Goal: Task Accomplishment & Management: Use online tool/utility

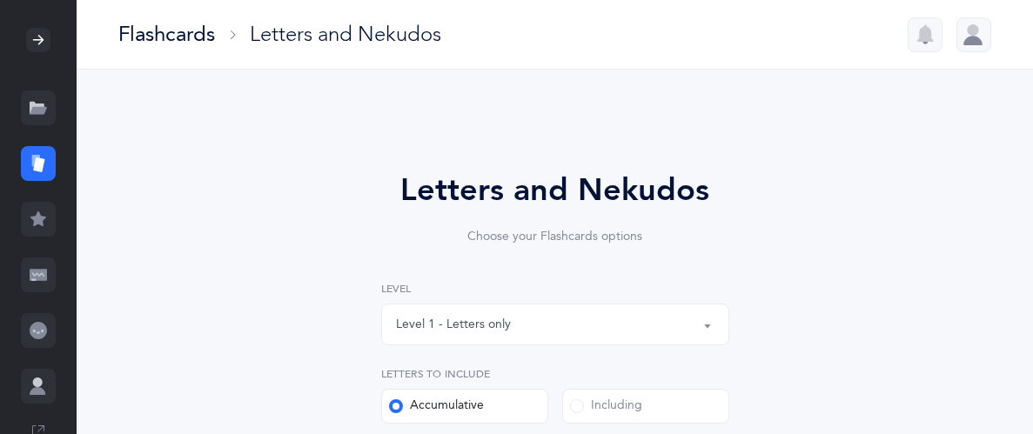
select select "27"
select select "single"
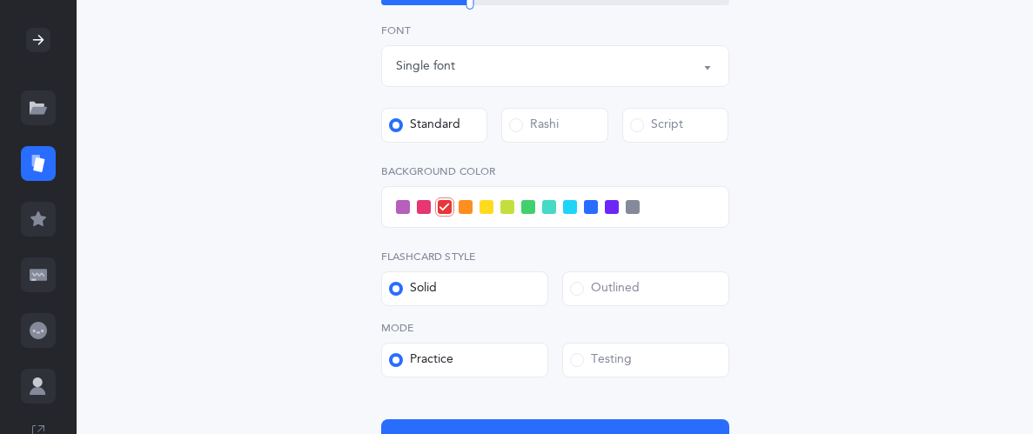
scroll to position [591, 0]
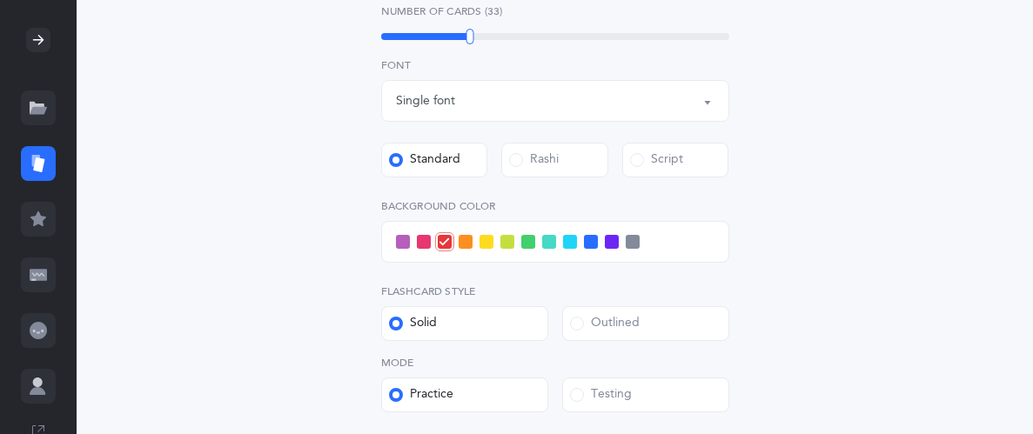
click at [553, 238] on span at bounding box center [549, 242] width 14 height 14
click at [0, 0] on input "checkbox" at bounding box center [0, 0] width 0 height 0
click at [565, 239] on span at bounding box center [570, 242] width 14 height 14
click at [0, 0] on input "checkbox" at bounding box center [0, 0] width 0 height 0
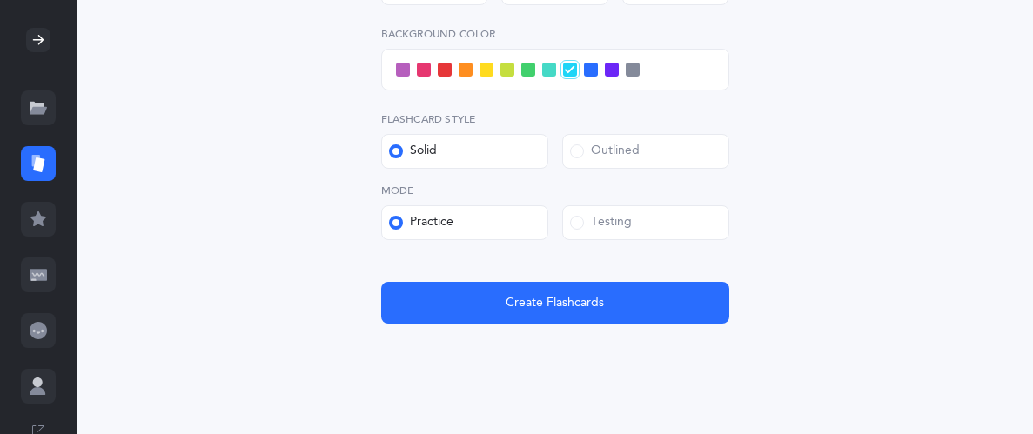
scroll to position [779, 0]
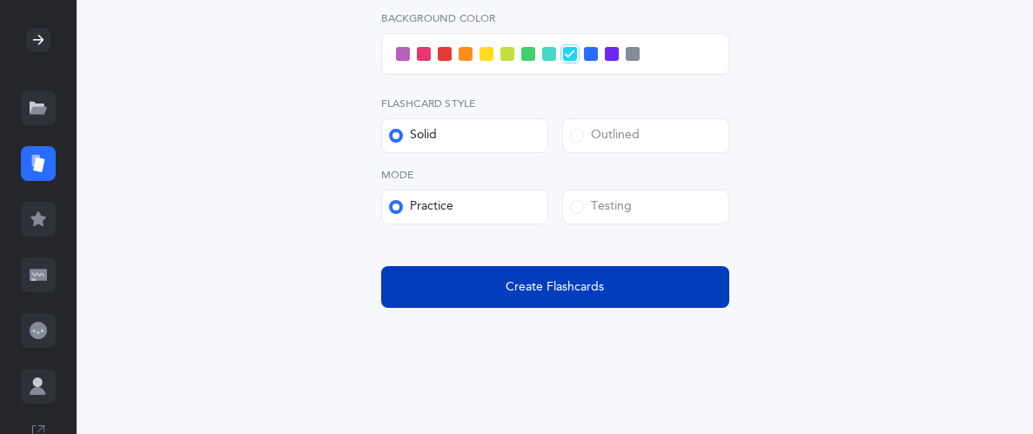
click at [403, 281] on button "Create Flashcards" at bounding box center [555, 287] width 348 height 42
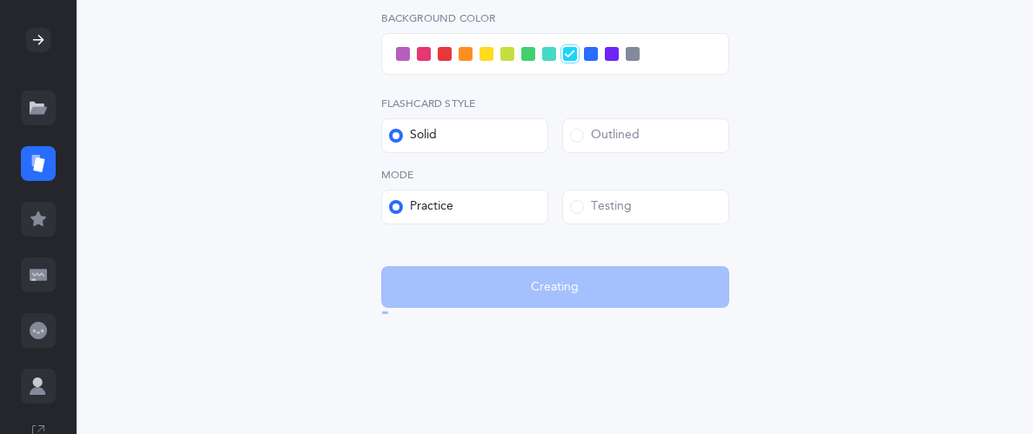
scroll to position [0, 0]
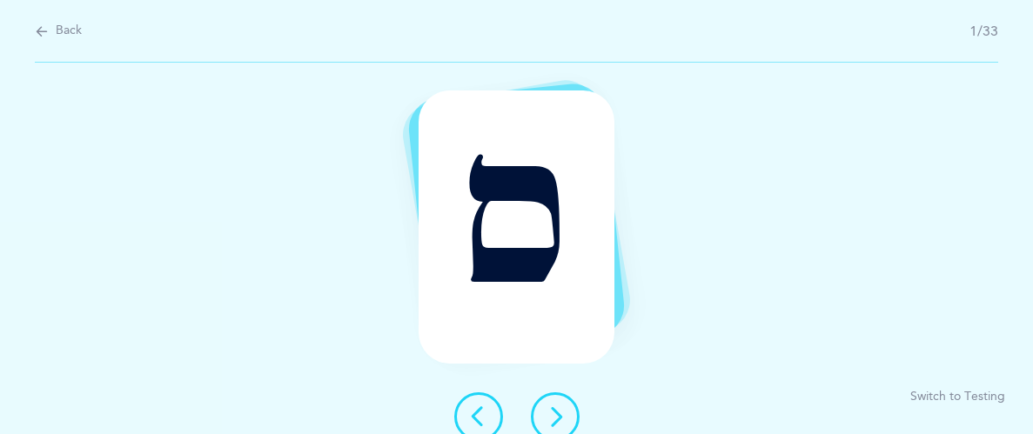
click at [553, 407] on icon at bounding box center [555, 416] width 21 height 21
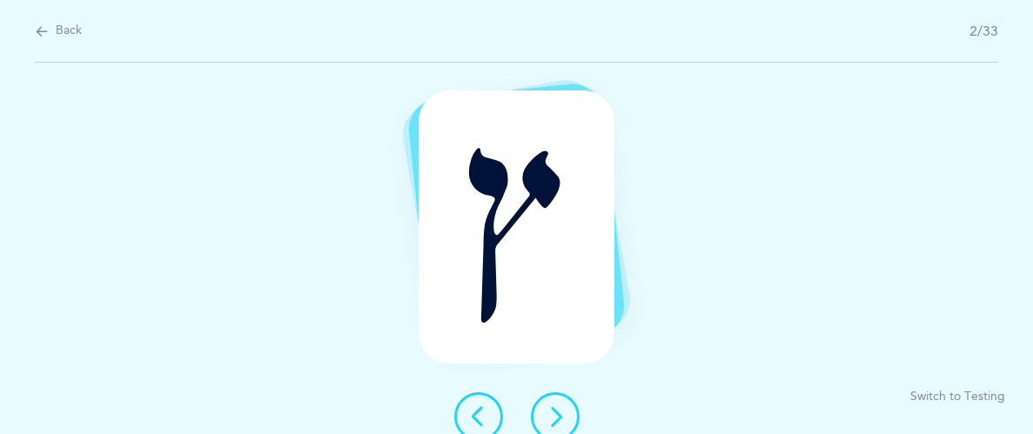
click at [557, 413] on icon at bounding box center [555, 416] width 21 height 21
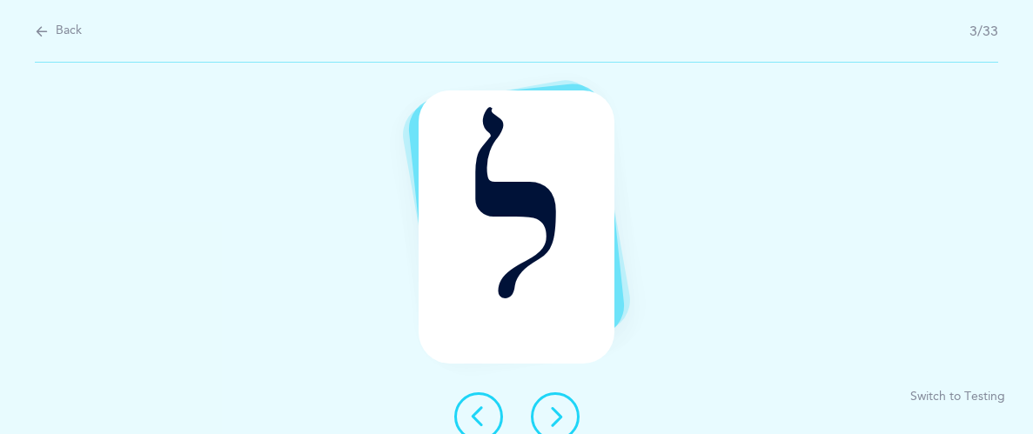
click at [549, 412] on icon at bounding box center [555, 416] width 21 height 21
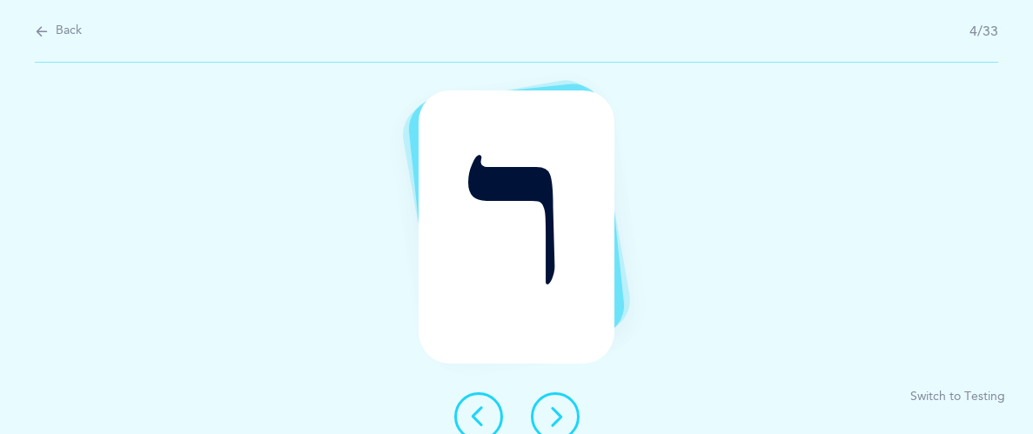
click at [549, 412] on icon at bounding box center [555, 416] width 21 height 21
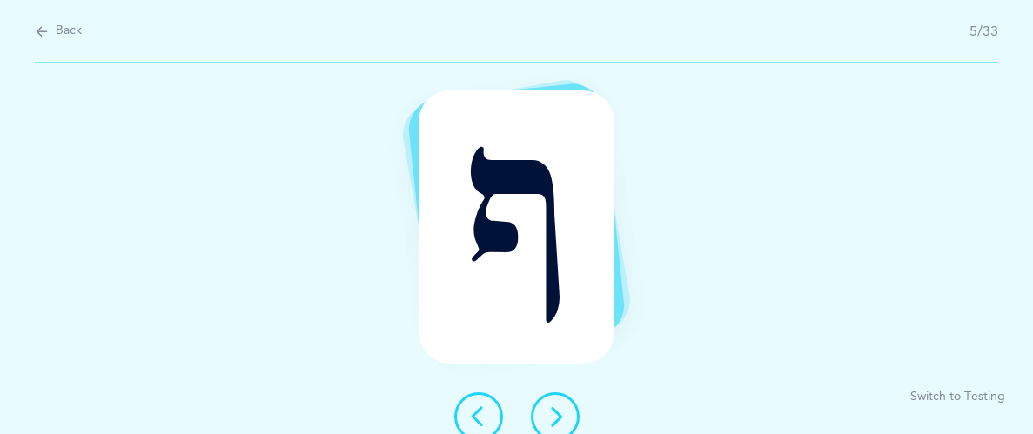
click at [549, 412] on icon at bounding box center [555, 416] width 21 height 21
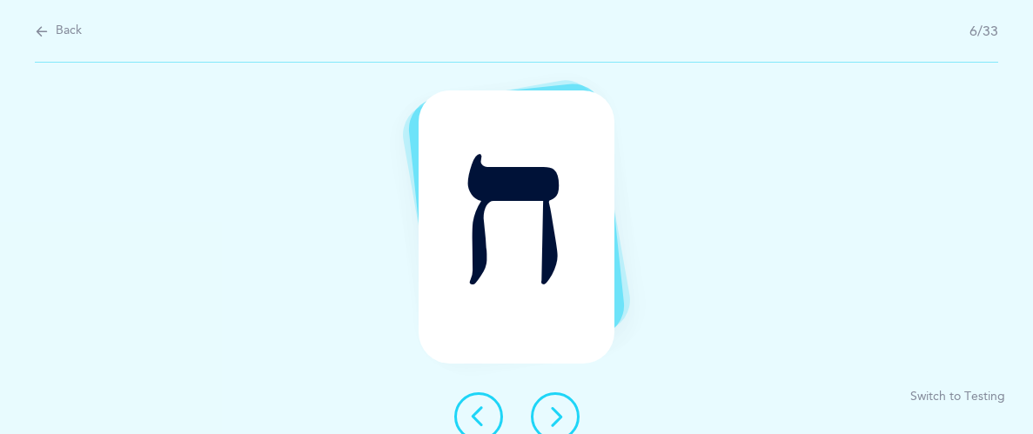
click at [549, 412] on icon at bounding box center [555, 416] width 21 height 21
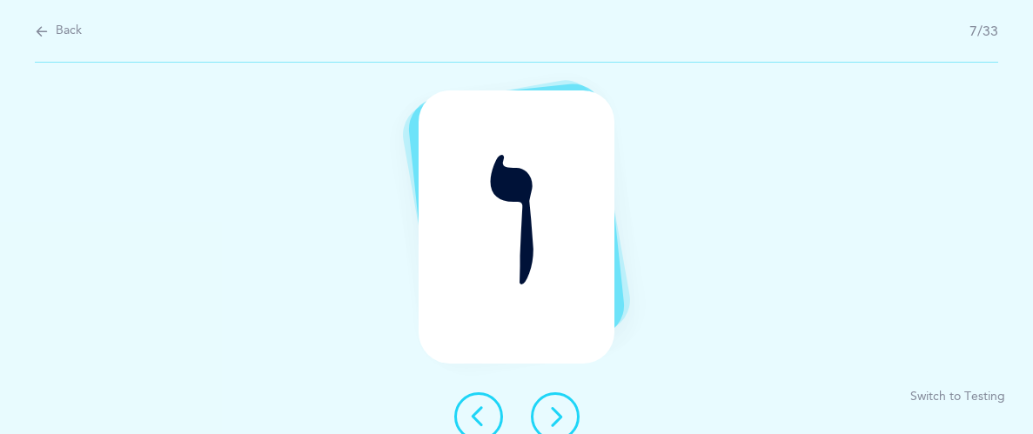
click at [472, 402] on button at bounding box center [478, 416] width 49 height 49
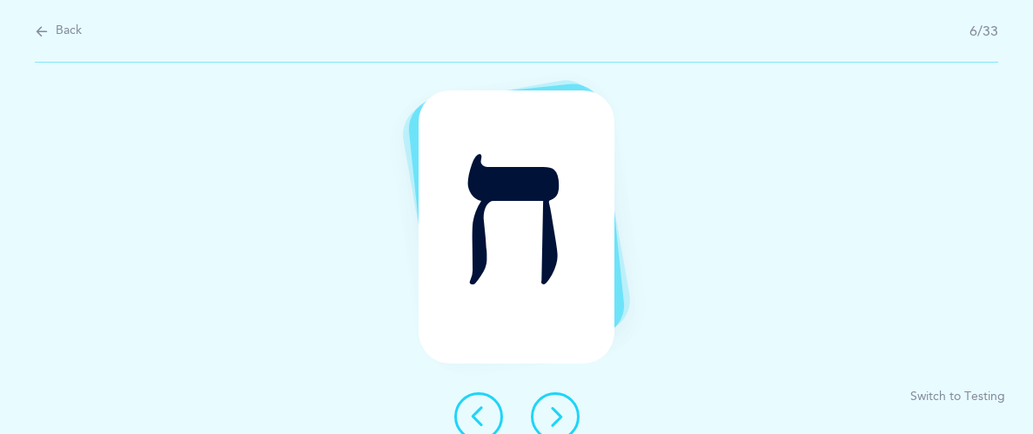
click at [556, 409] on icon at bounding box center [555, 416] width 21 height 21
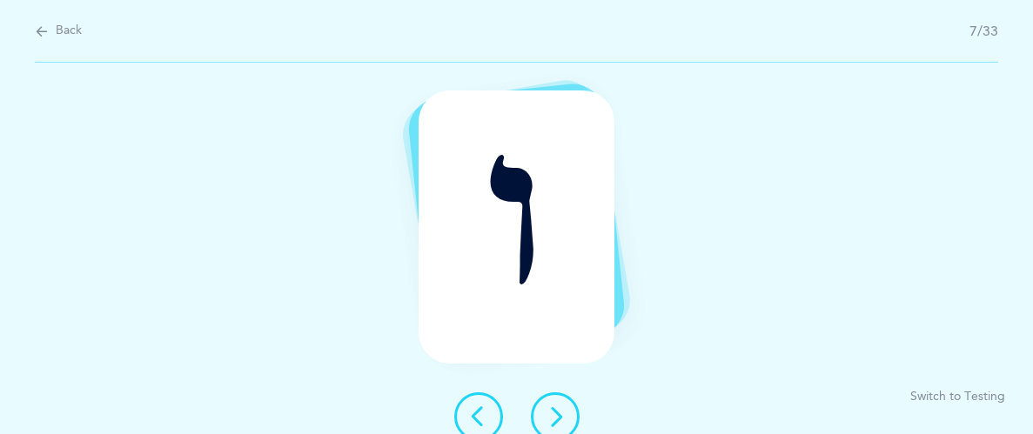
click at [556, 409] on icon at bounding box center [555, 416] width 21 height 21
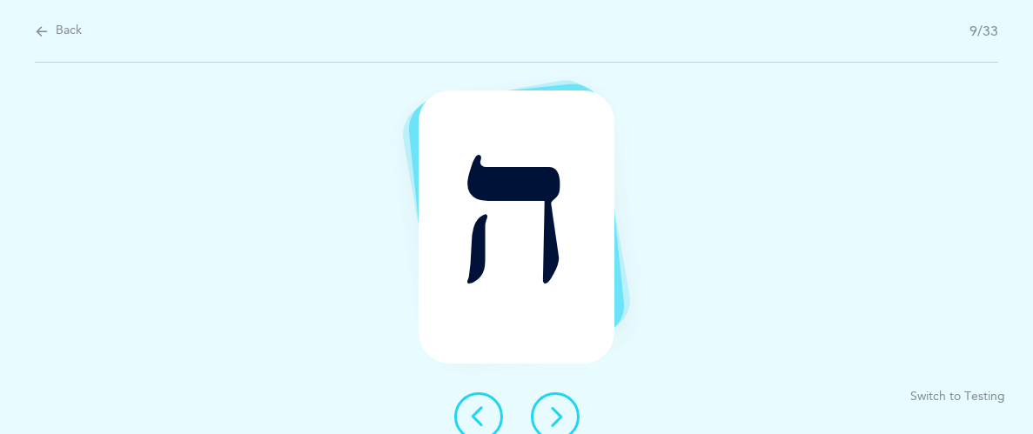
click at [556, 409] on icon at bounding box center [555, 416] width 21 height 21
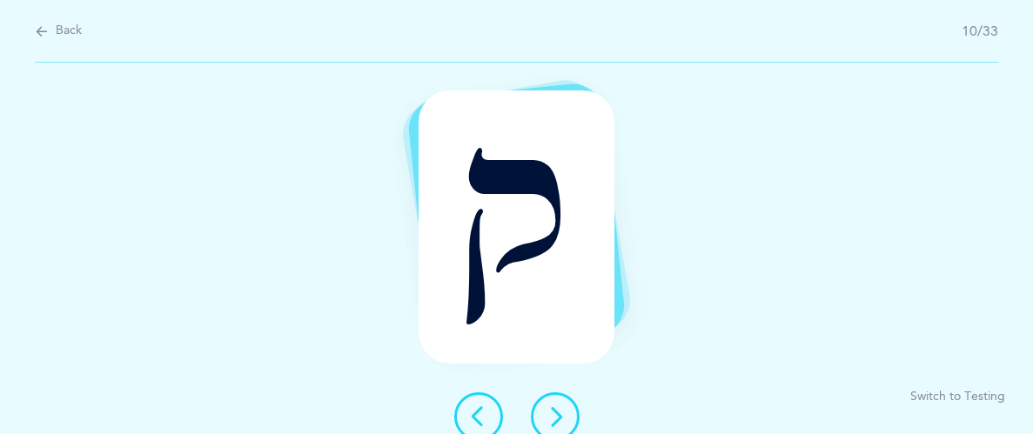
click at [556, 409] on icon at bounding box center [555, 416] width 21 height 21
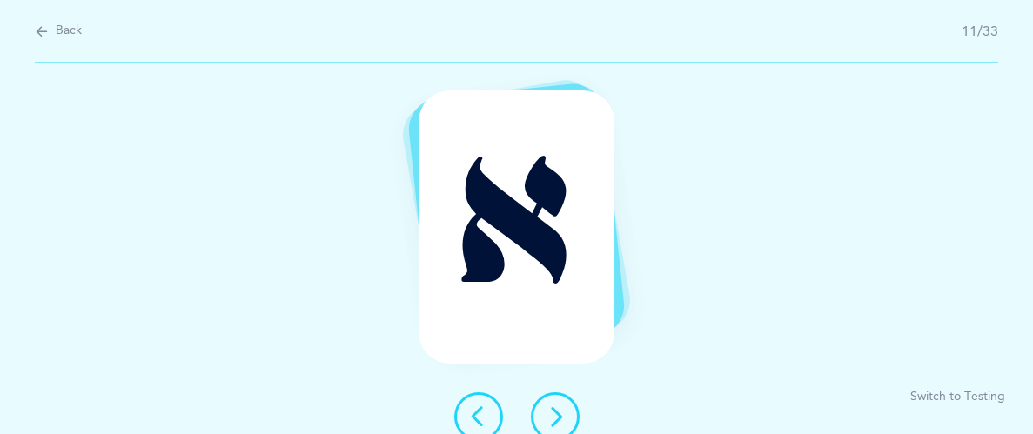
click at [556, 409] on icon at bounding box center [555, 416] width 21 height 21
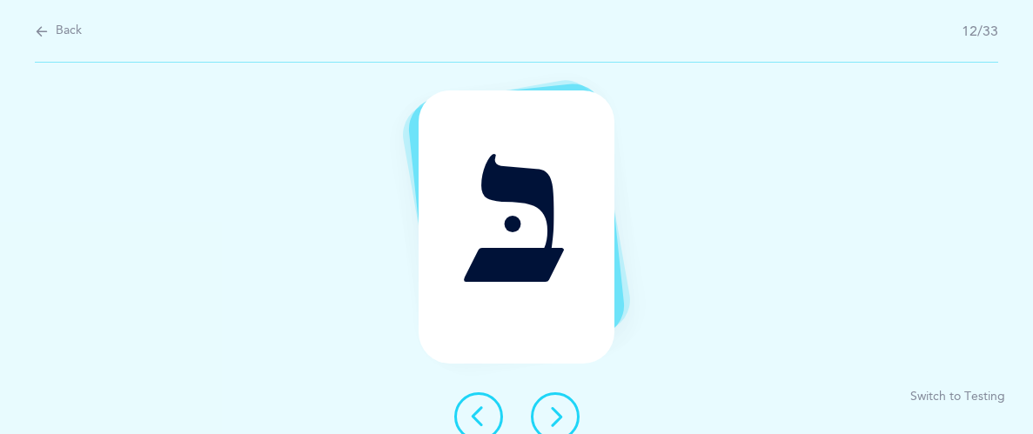
click at [556, 409] on icon at bounding box center [555, 416] width 21 height 21
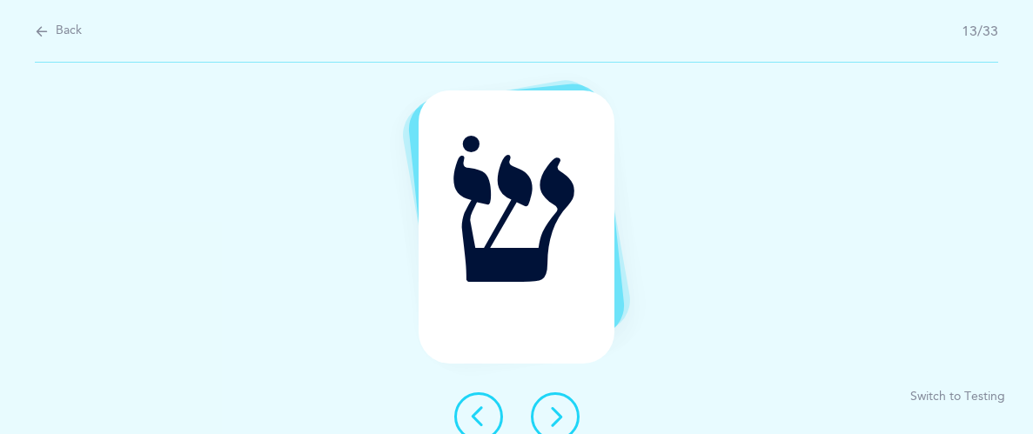
click at [556, 409] on icon at bounding box center [555, 416] width 21 height 21
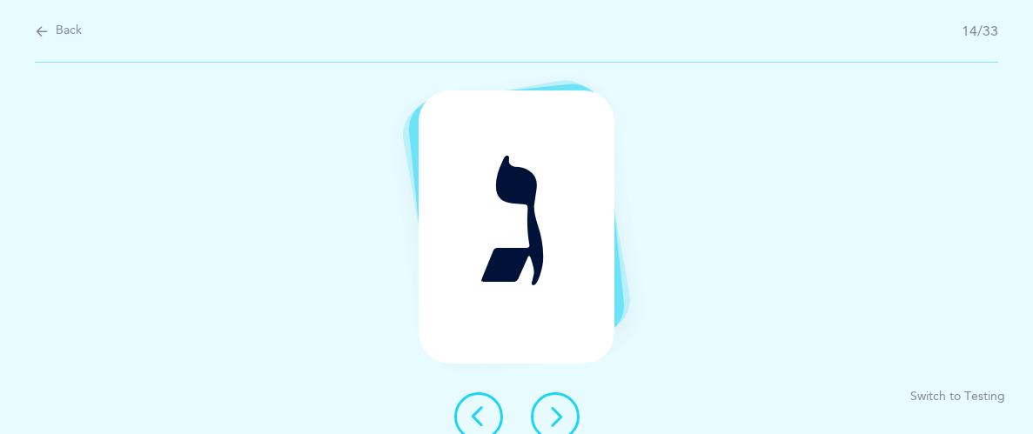
click at [556, 409] on icon at bounding box center [555, 416] width 21 height 21
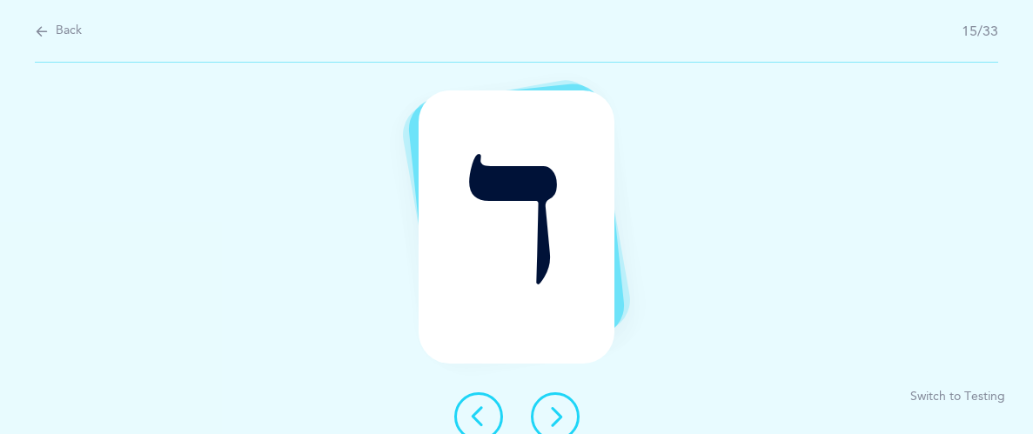
click at [556, 409] on icon at bounding box center [555, 416] width 21 height 21
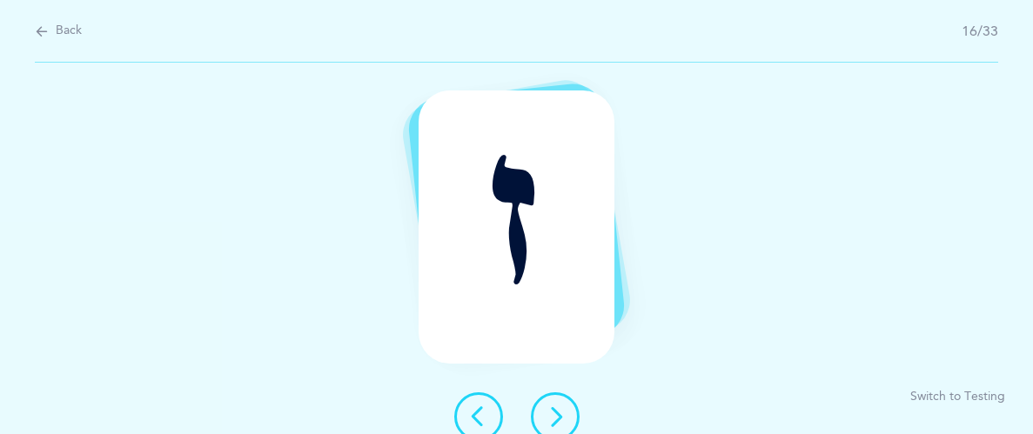
click at [556, 409] on icon at bounding box center [555, 416] width 21 height 21
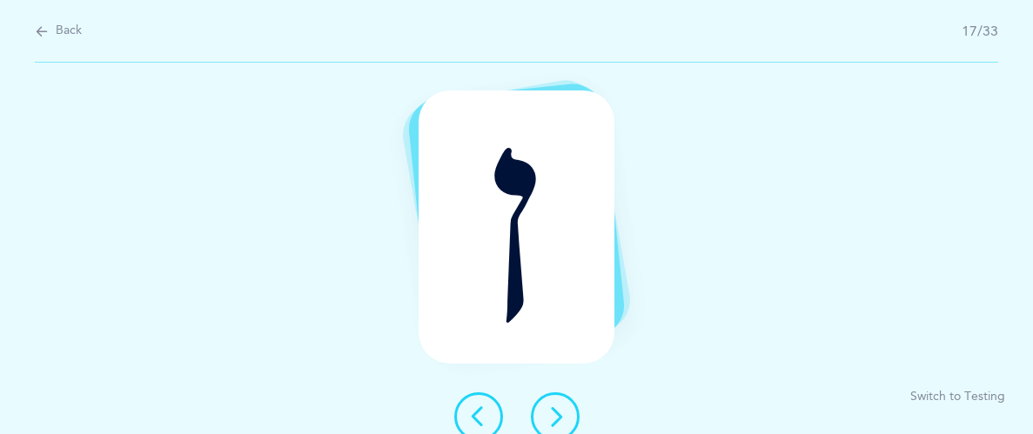
click at [556, 409] on icon at bounding box center [555, 416] width 21 height 21
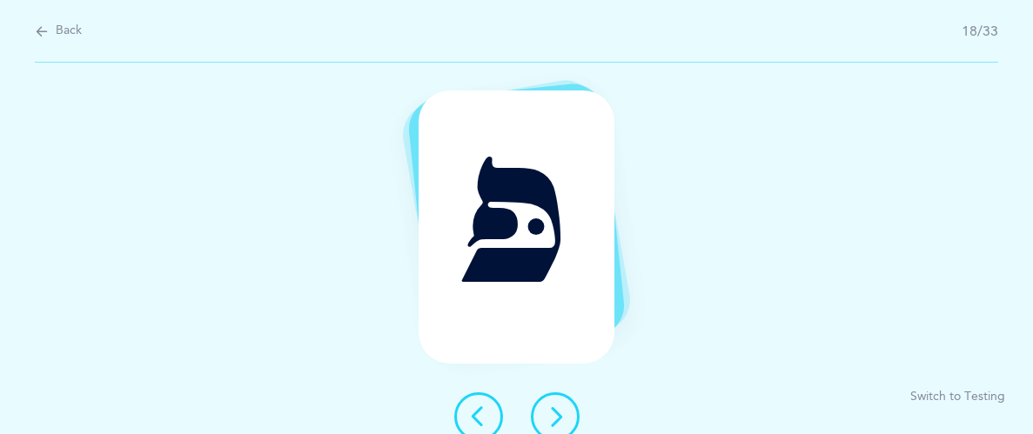
click at [556, 409] on icon at bounding box center [555, 416] width 21 height 21
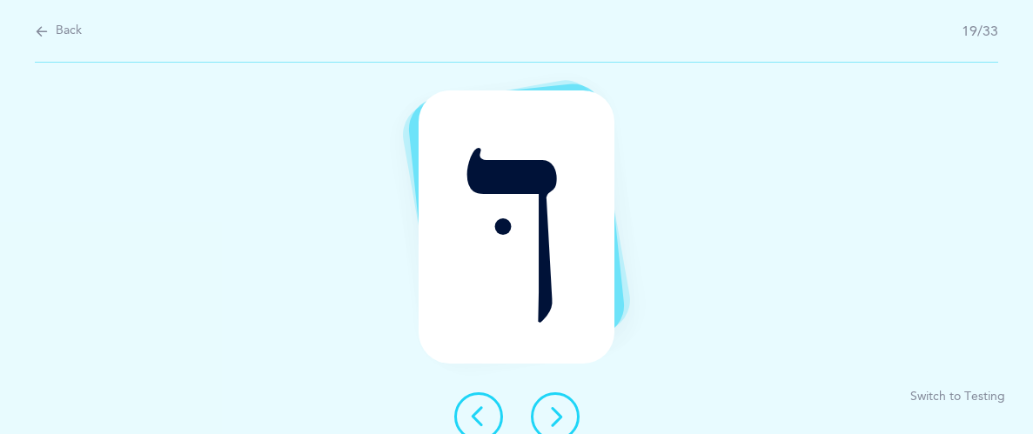
click at [556, 409] on icon at bounding box center [555, 416] width 21 height 21
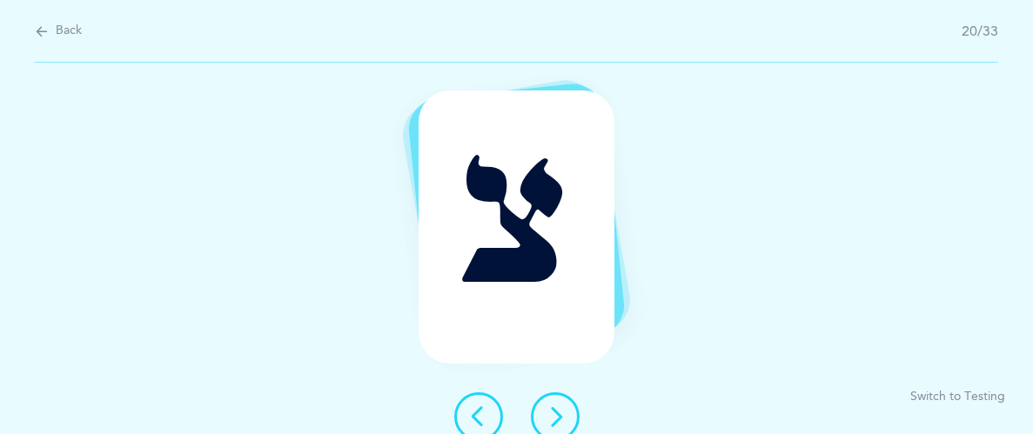
click at [556, 409] on icon at bounding box center [555, 416] width 21 height 21
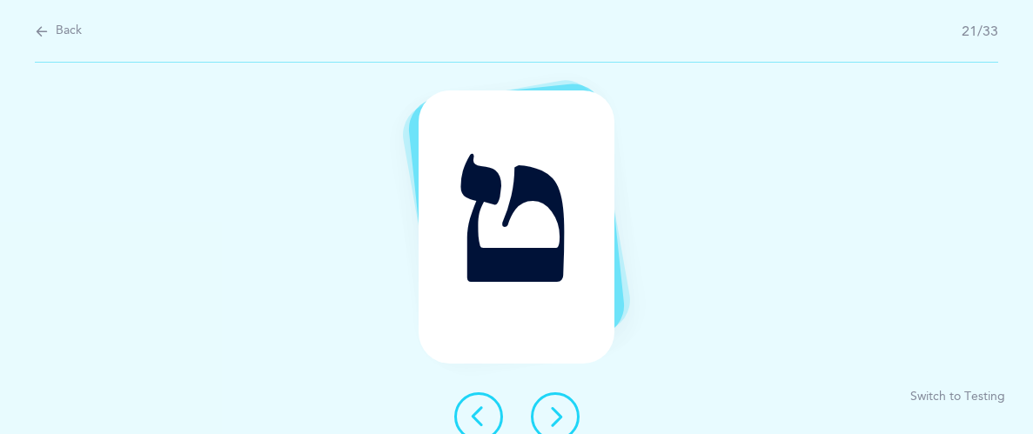
click at [556, 409] on icon at bounding box center [555, 416] width 21 height 21
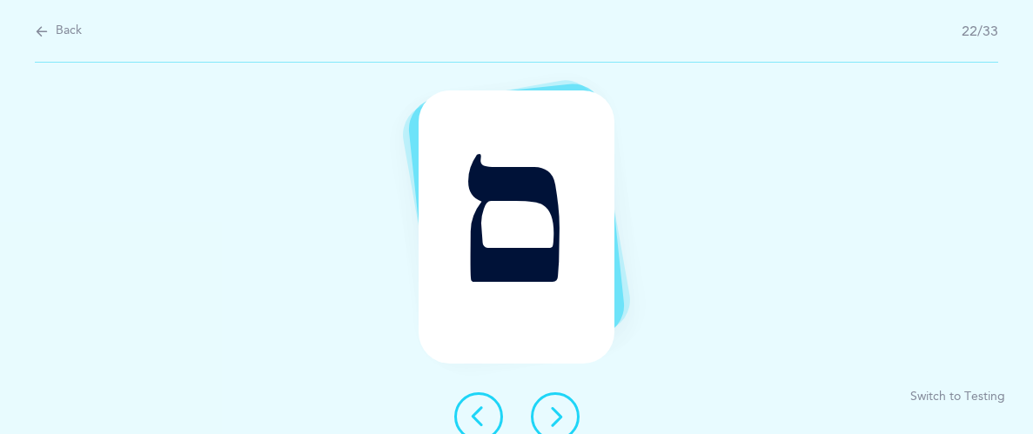
click at [556, 409] on icon at bounding box center [555, 416] width 21 height 21
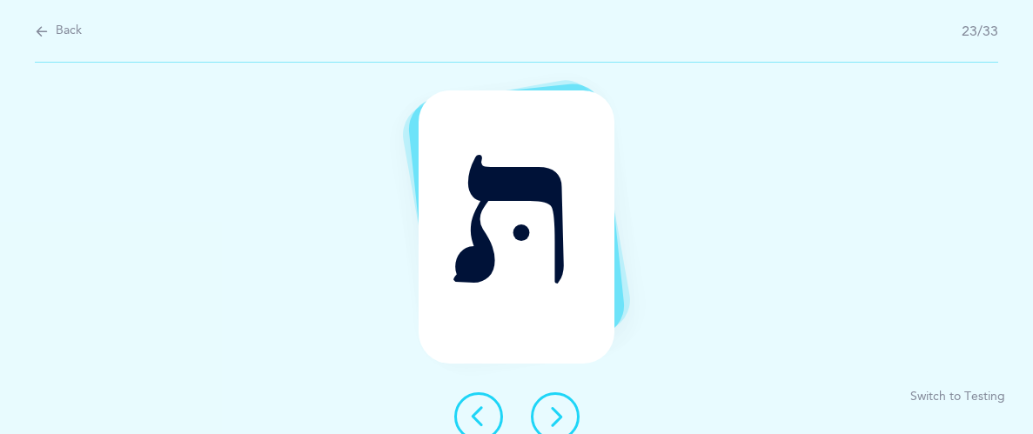
click at [556, 409] on icon at bounding box center [555, 416] width 21 height 21
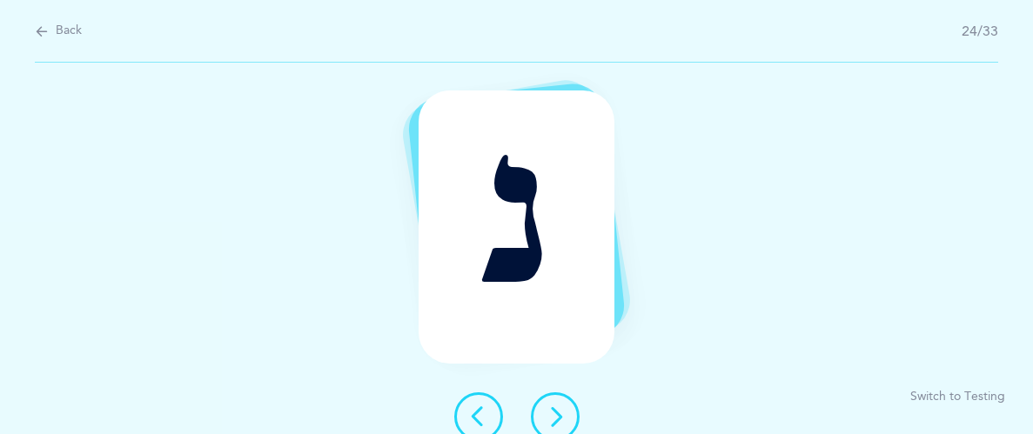
click at [556, 409] on icon at bounding box center [555, 416] width 21 height 21
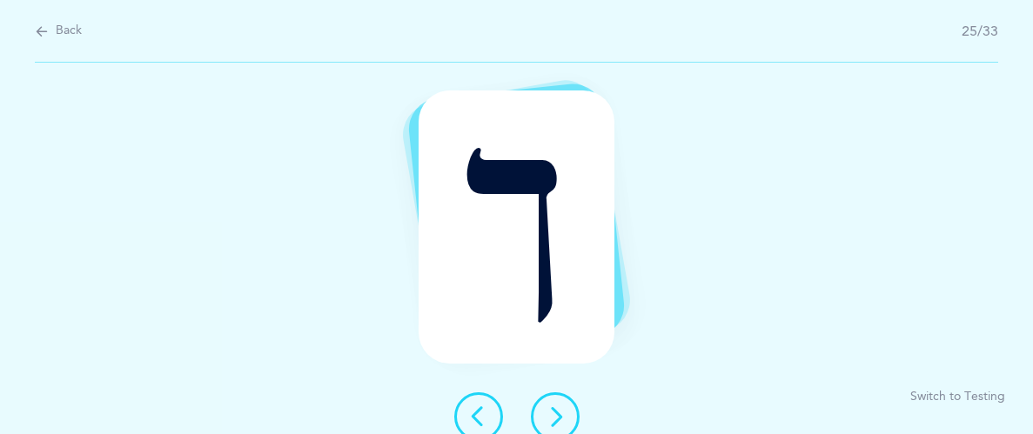
click at [556, 409] on icon at bounding box center [555, 416] width 21 height 21
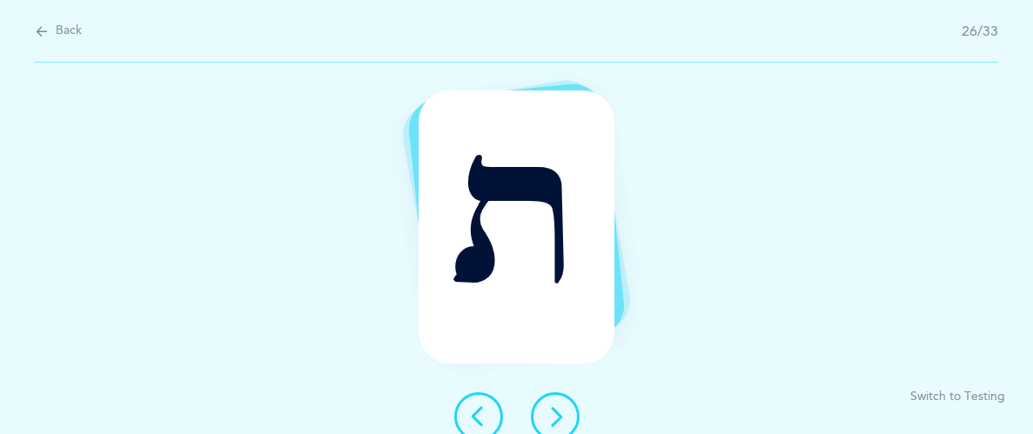
click at [556, 409] on icon at bounding box center [555, 416] width 21 height 21
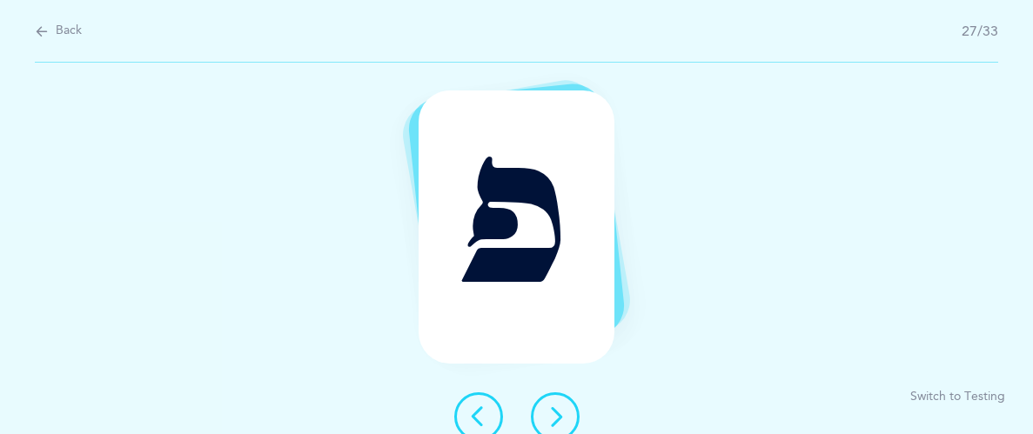
click at [556, 409] on icon at bounding box center [555, 416] width 21 height 21
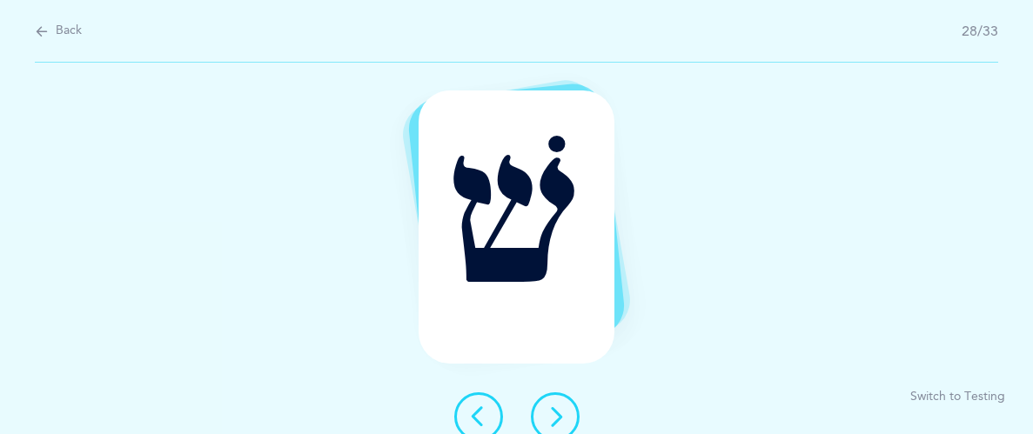
click at [556, 409] on icon at bounding box center [555, 416] width 21 height 21
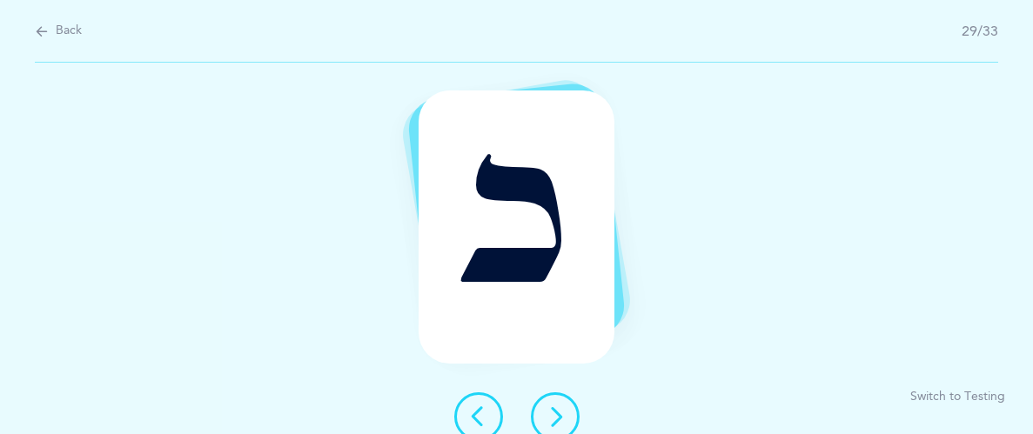
click at [556, 409] on icon at bounding box center [555, 416] width 21 height 21
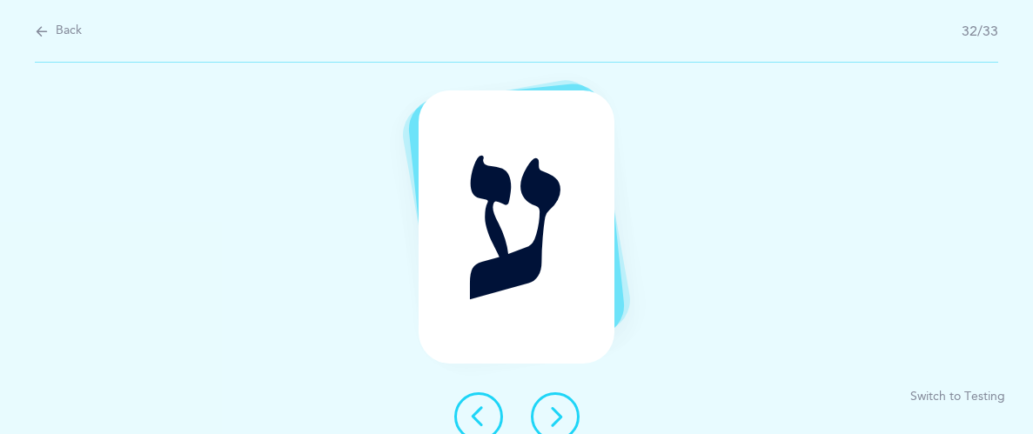
click at [556, 409] on icon at bounding box center [555, 416] width 21 height 21
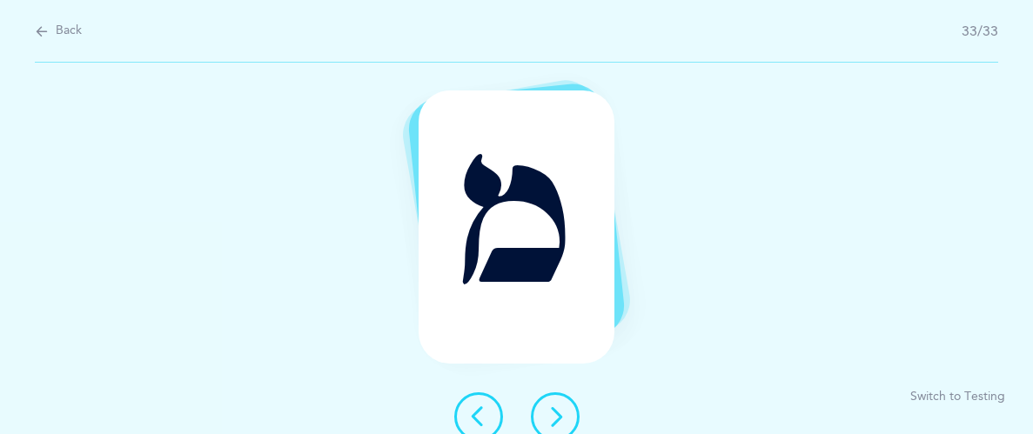
click at [556, 409] on icon at bounding box center [555, 416] width 21 height 21
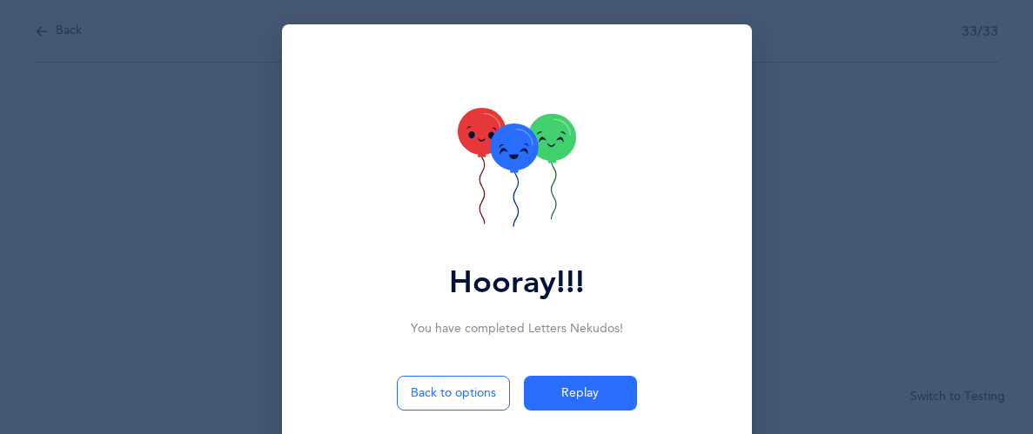
click at [565, 139] on icon at bounding box center [551, 137] width 48 height 47
